Goal: Contribute content: Add original content to the website for others to see

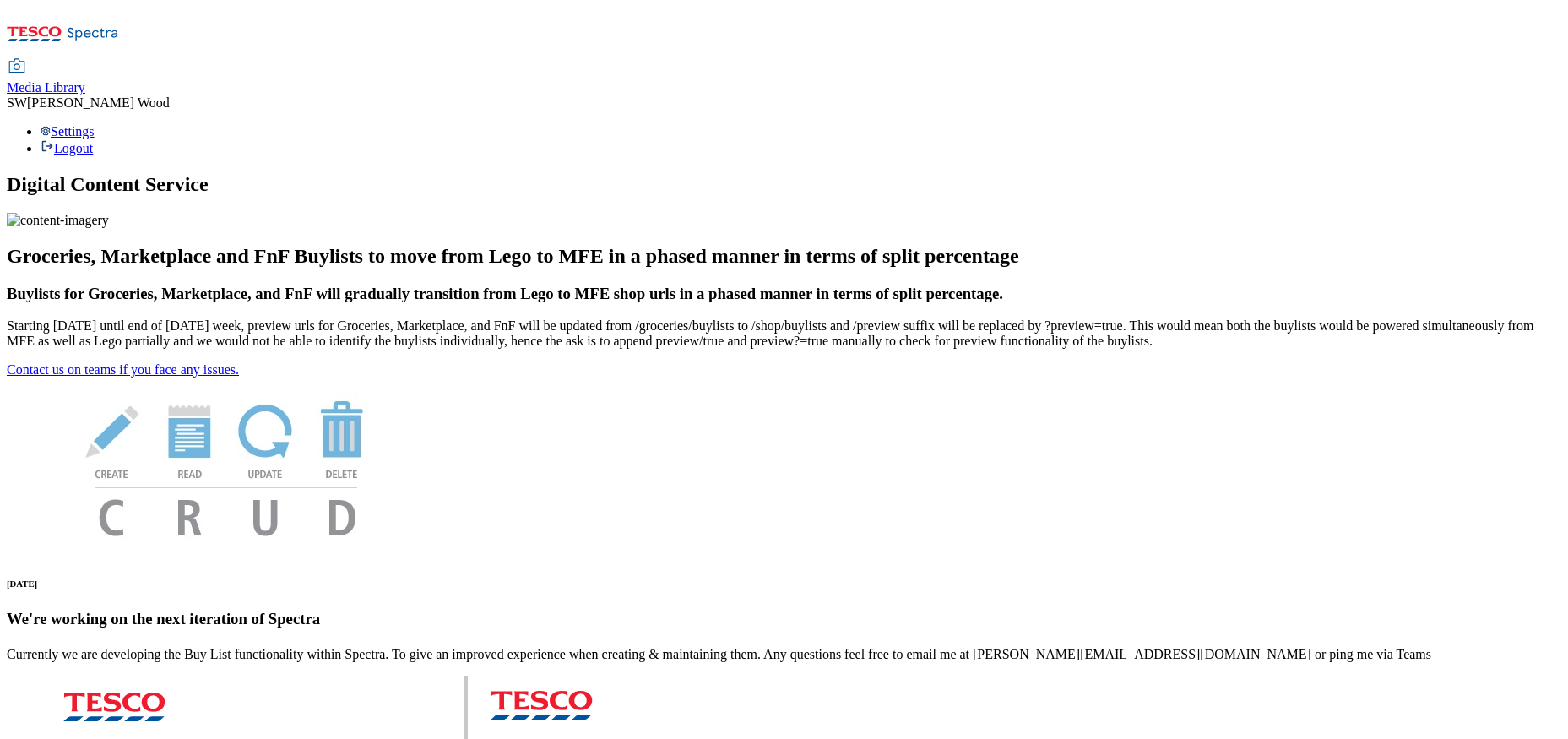
click at [85, 80] on span "Media Library" at bounding box center [46, 87] width 78 height 14
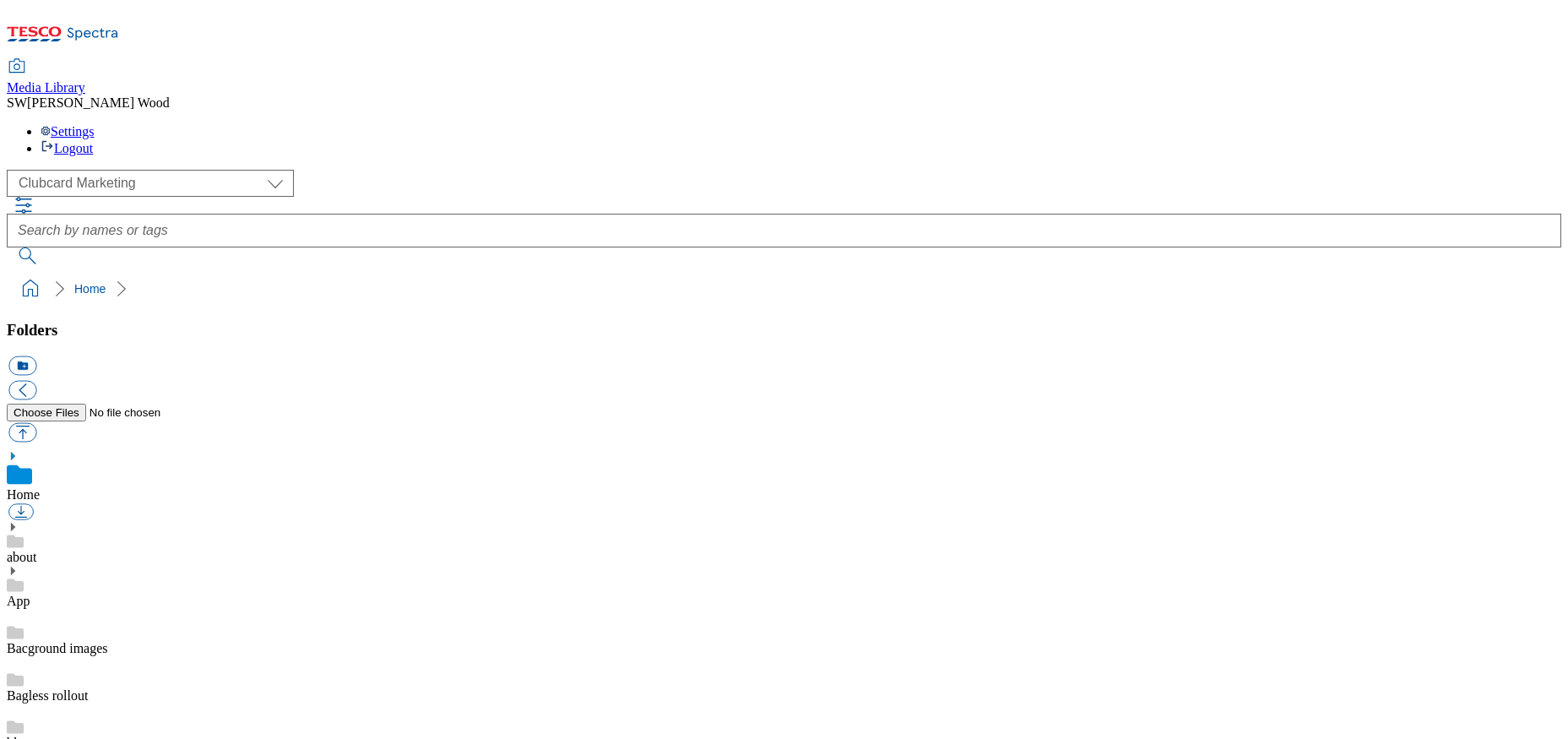
scroll to position [2, 0]
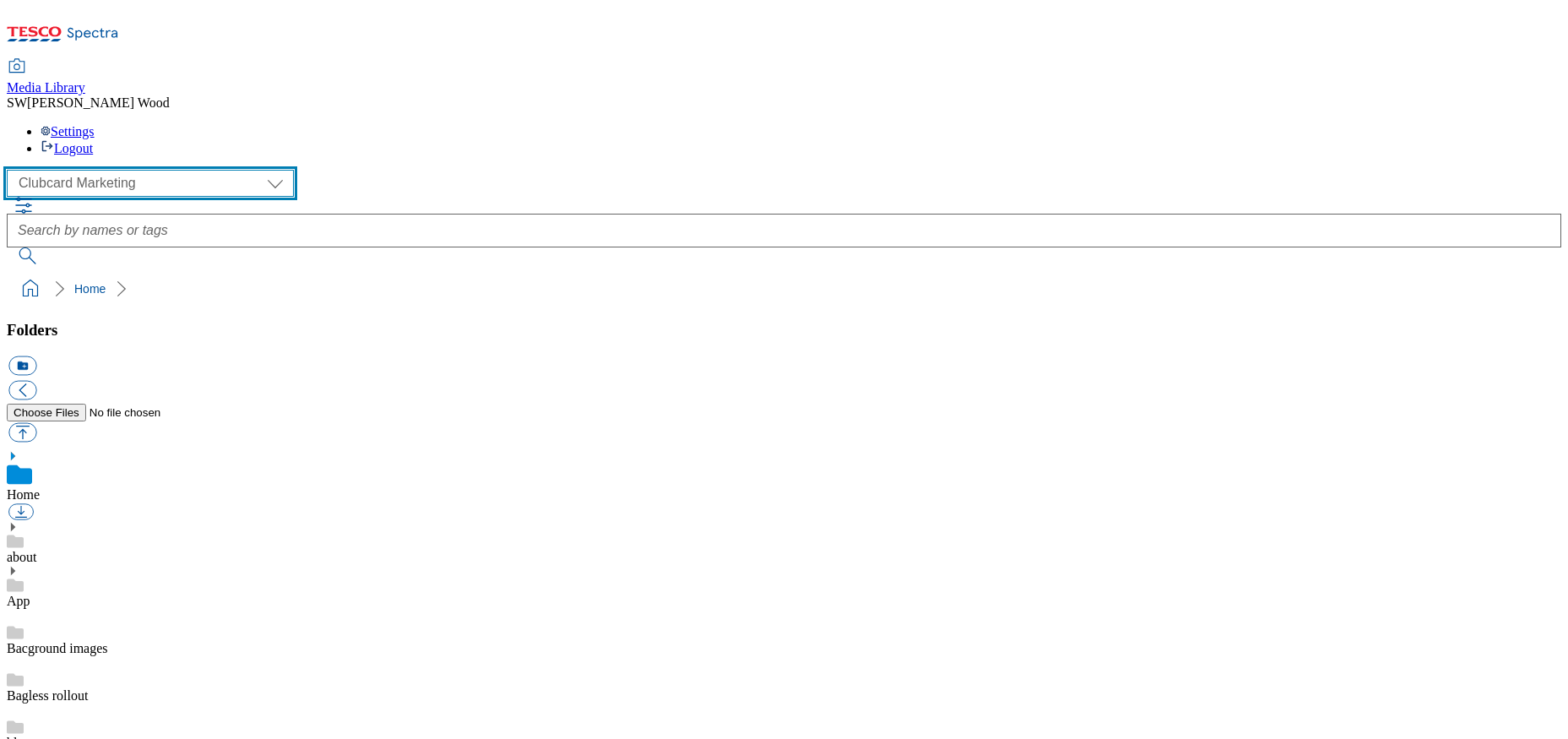
select select "flare-ghs-mktg"
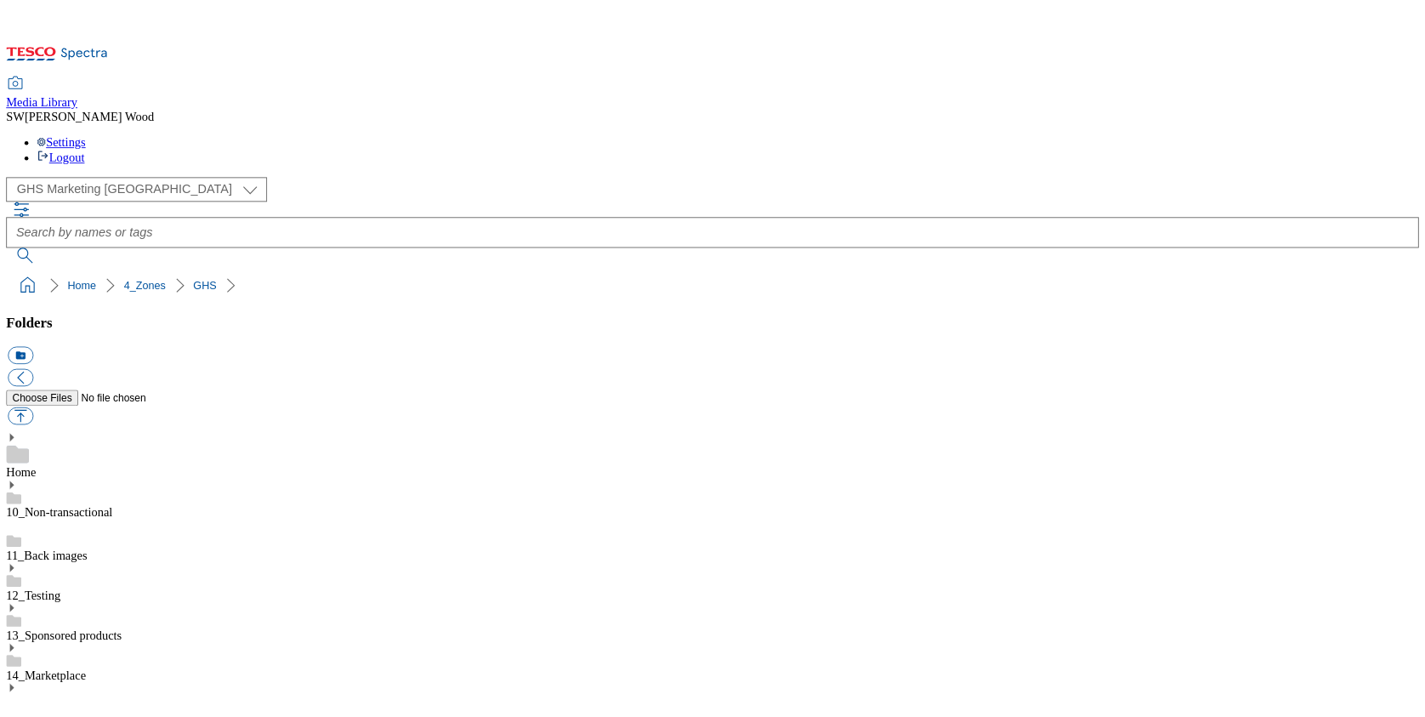
scroll to position [1568, 0]
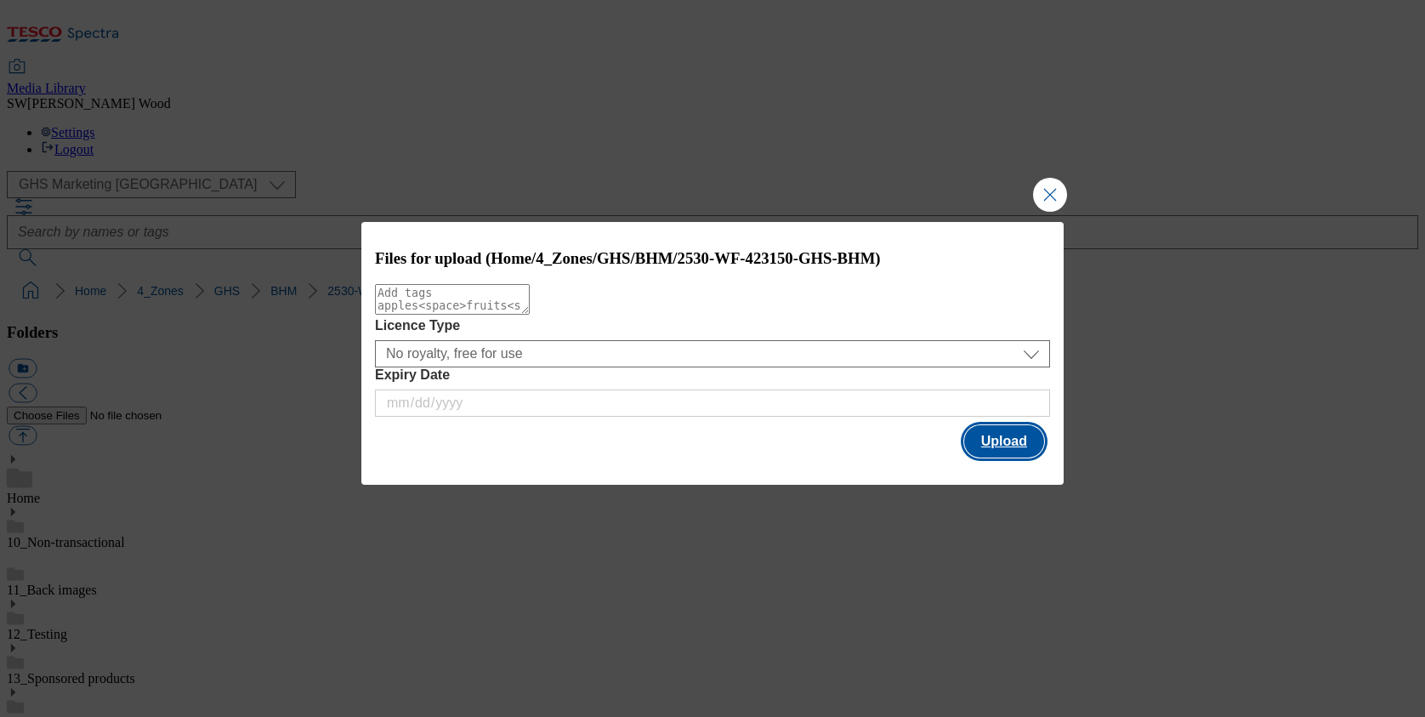
click at [1005, 446] on button "Upload" at bounding box center [1004, 441] width 80 height 32
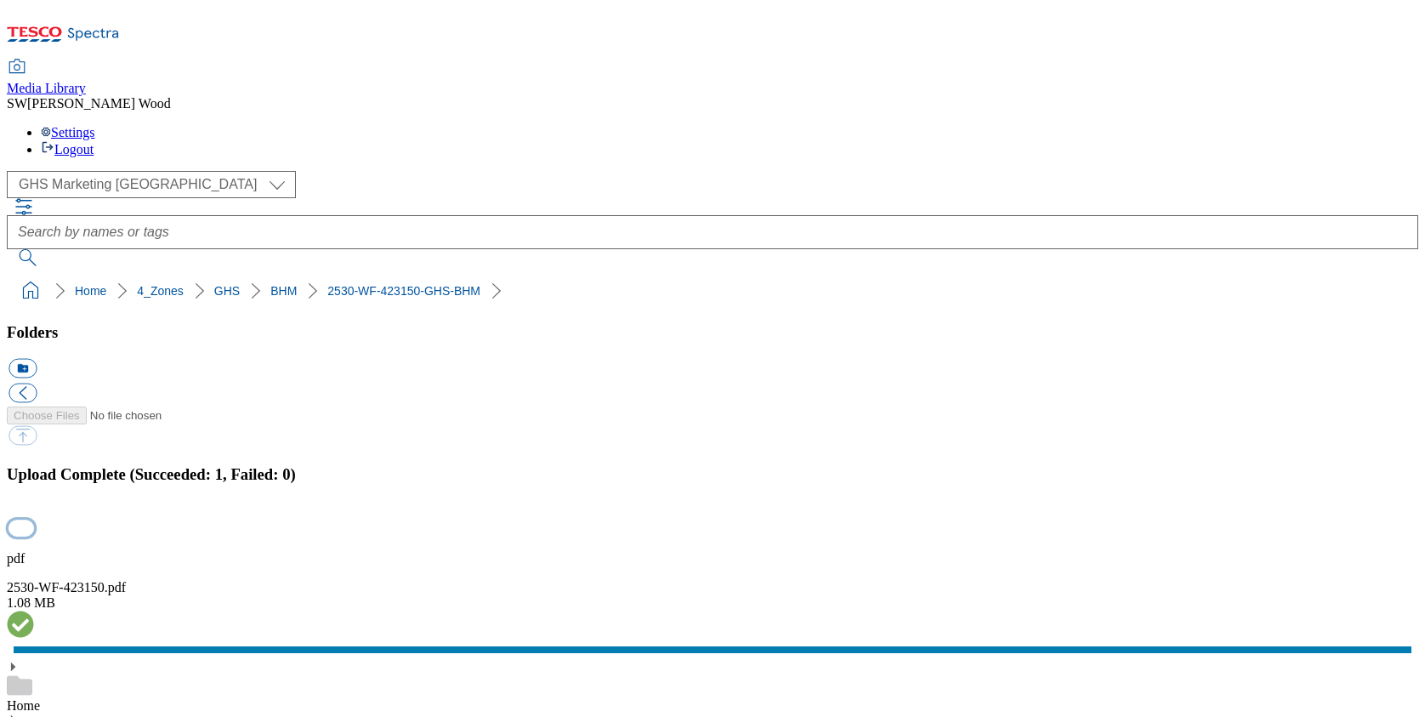
click at [34, 520] on button "button" at bounding box center [22, 528] width 26 height 16
